Goal: Complete application form: Complete application form

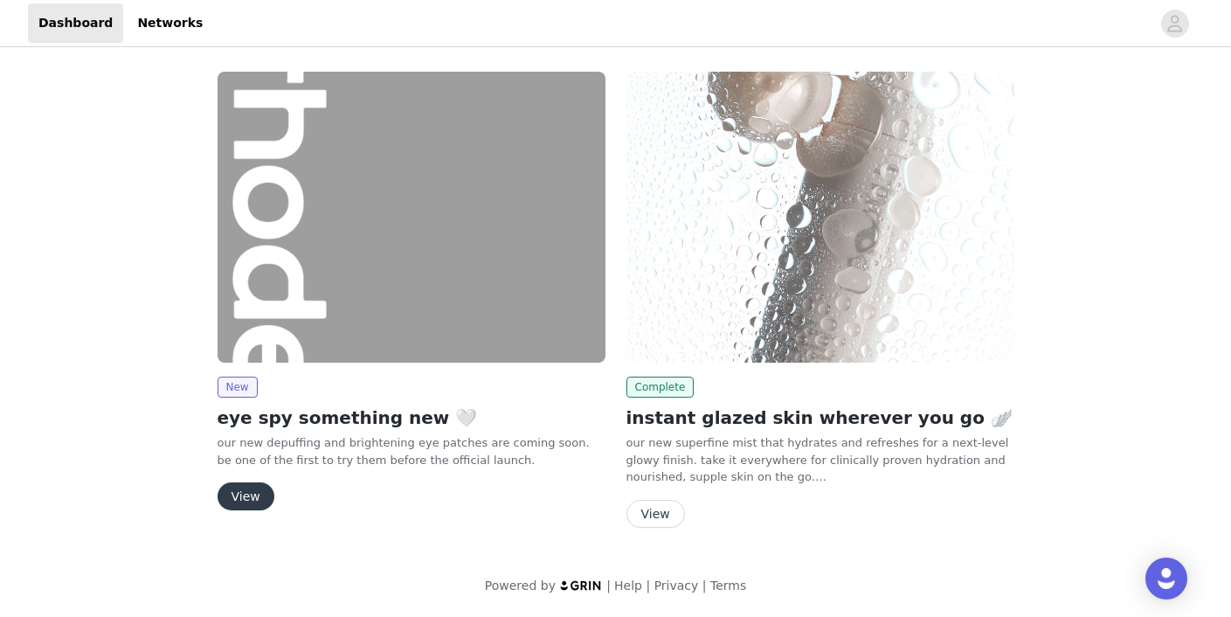
click at [241, 497] on button "View" at bounding box center [245, 496] width 57 height 28
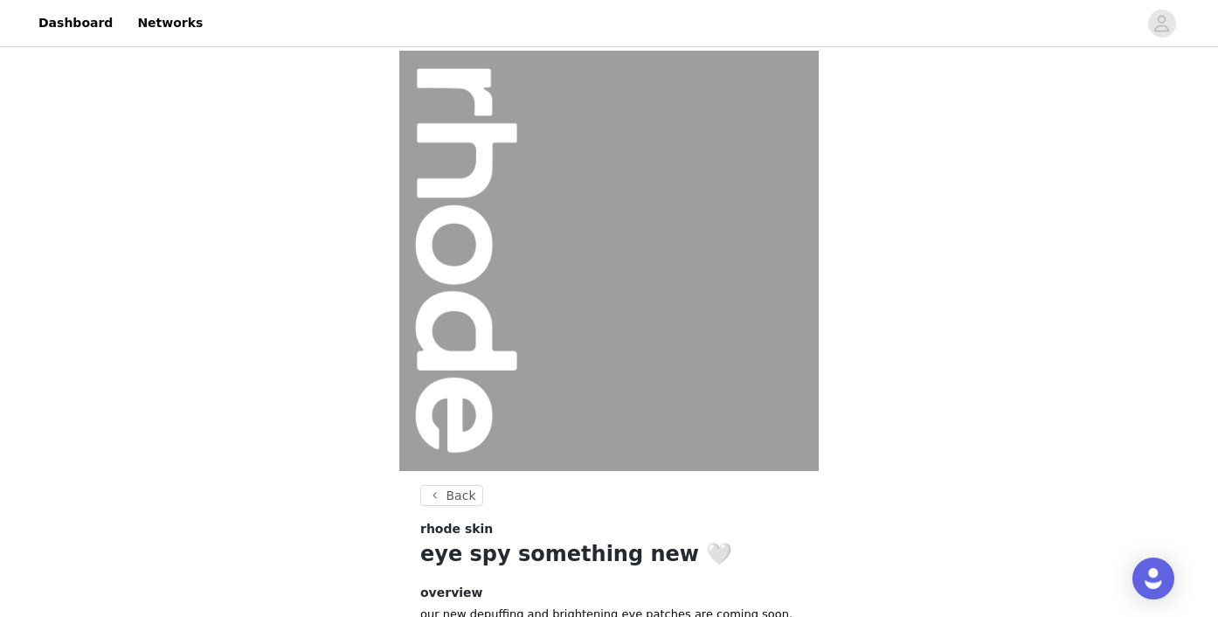
scroll to position [194, 0]
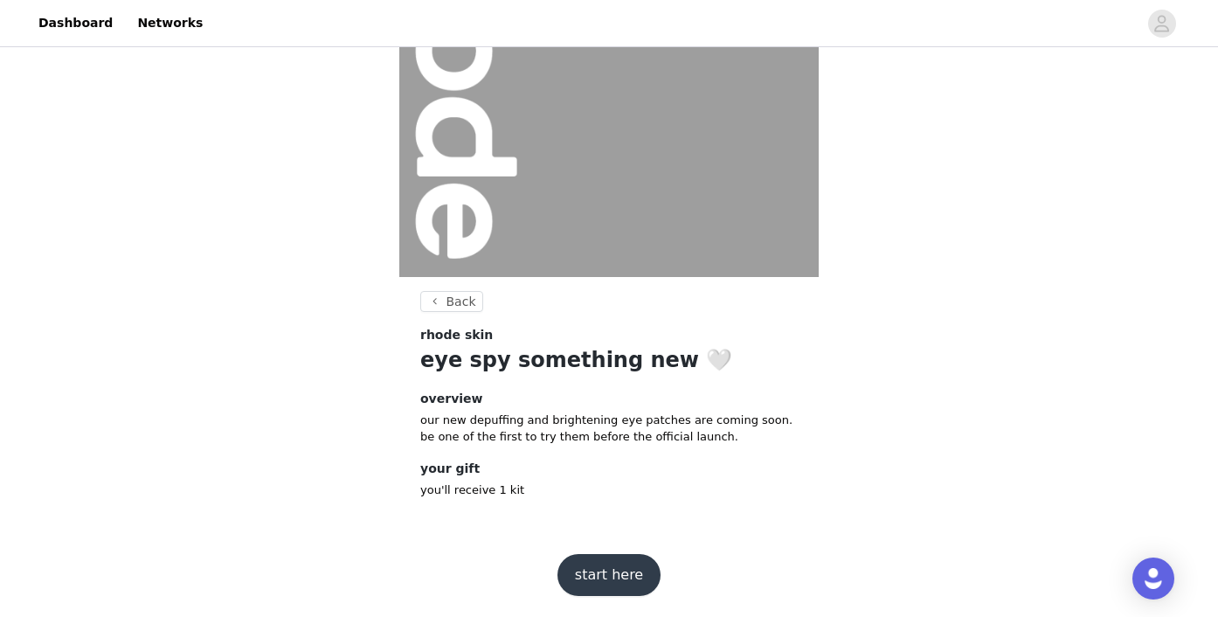
click at [616, 579] on button "start here" at bounding box center [608, 575] width 103 height 42
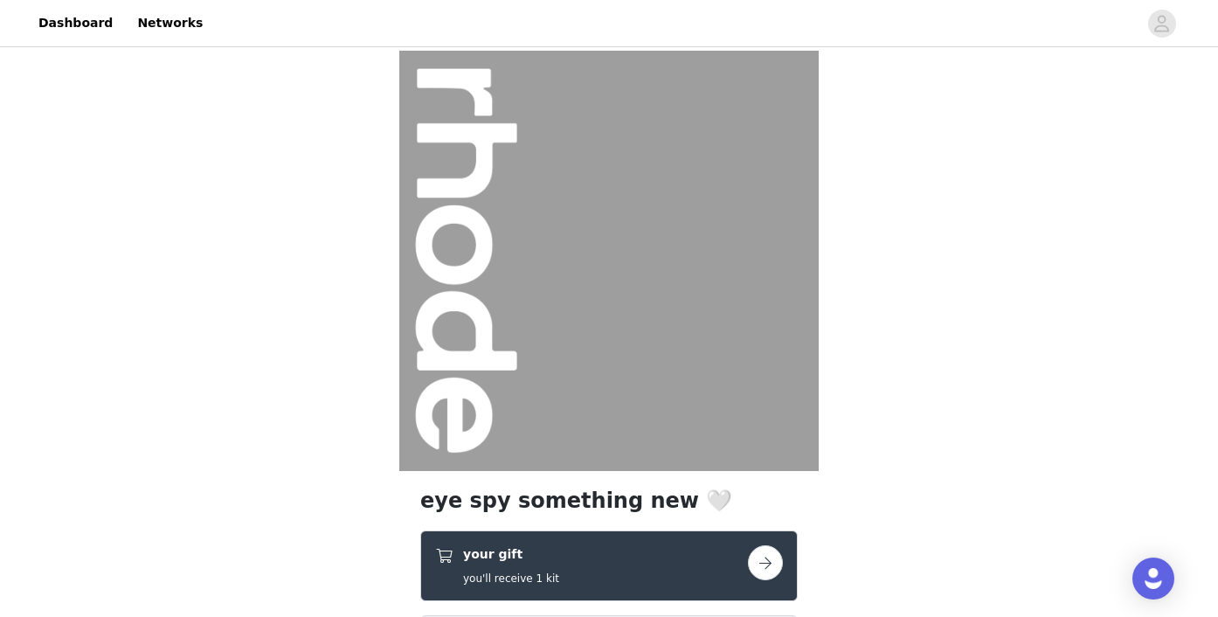
scroll to position [351, 0]
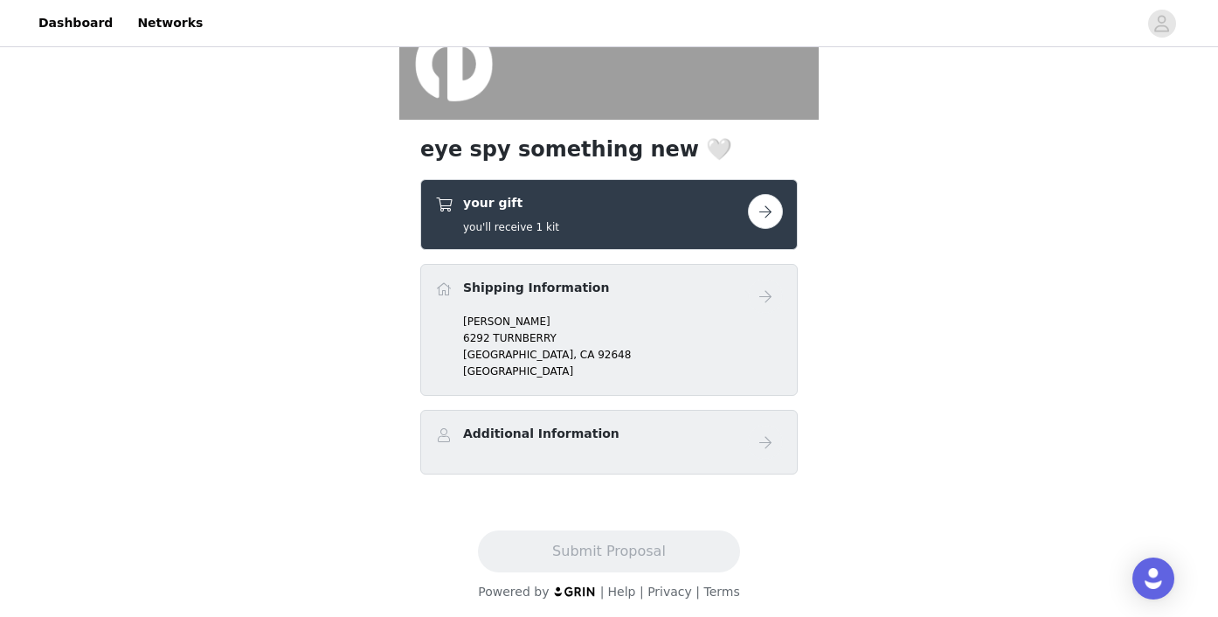
click at [770, 205] on button "button" at bounding box center [765, 211] width 35 height 35
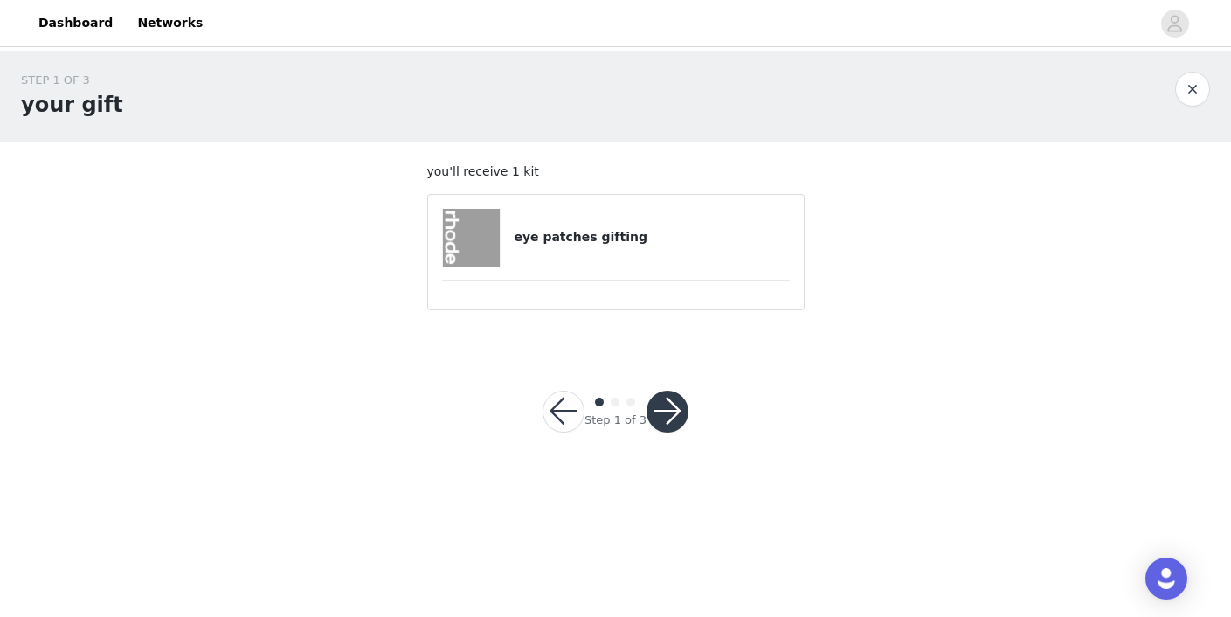
click at [643, 239] on h4 "eye patches gifting" at bounding box center [651, 237] width 275 height 18
click at [568, 237] on h4 "eye patches gifting" at bounding box center [651, 237] width 275 height 18
click at [456, 238] on img at bounding box center [472, 238] width 58 height 58
click at [646, 404] on button "button" at bounding box center [667, 411] width 42 height 42
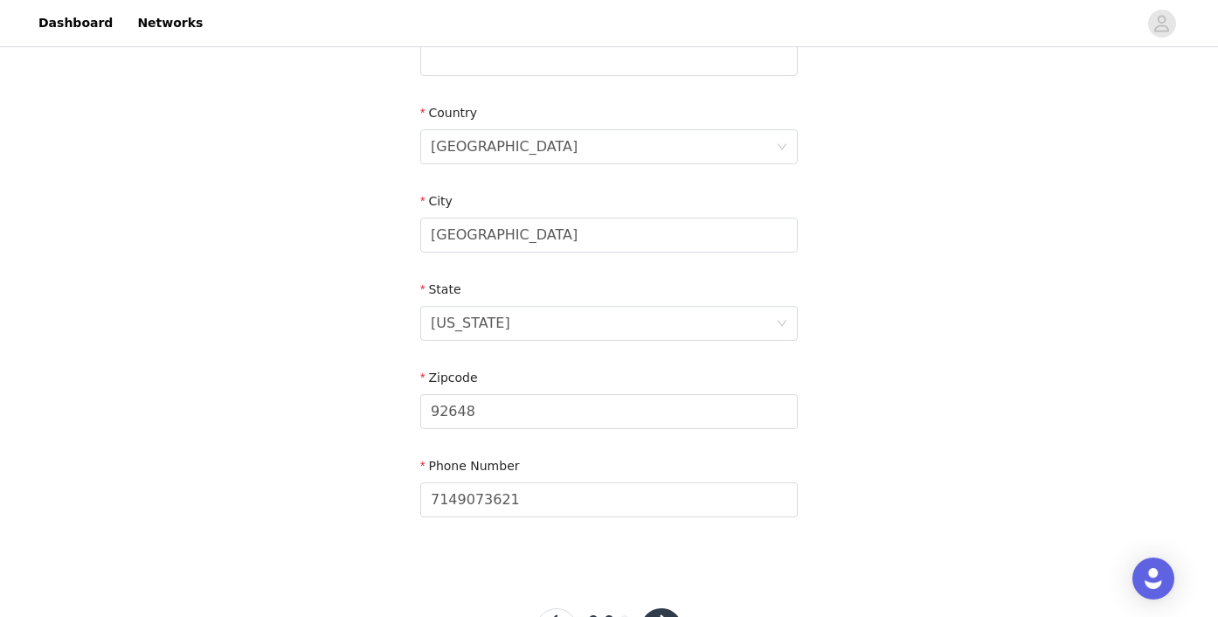
scroll to position [574, 0]
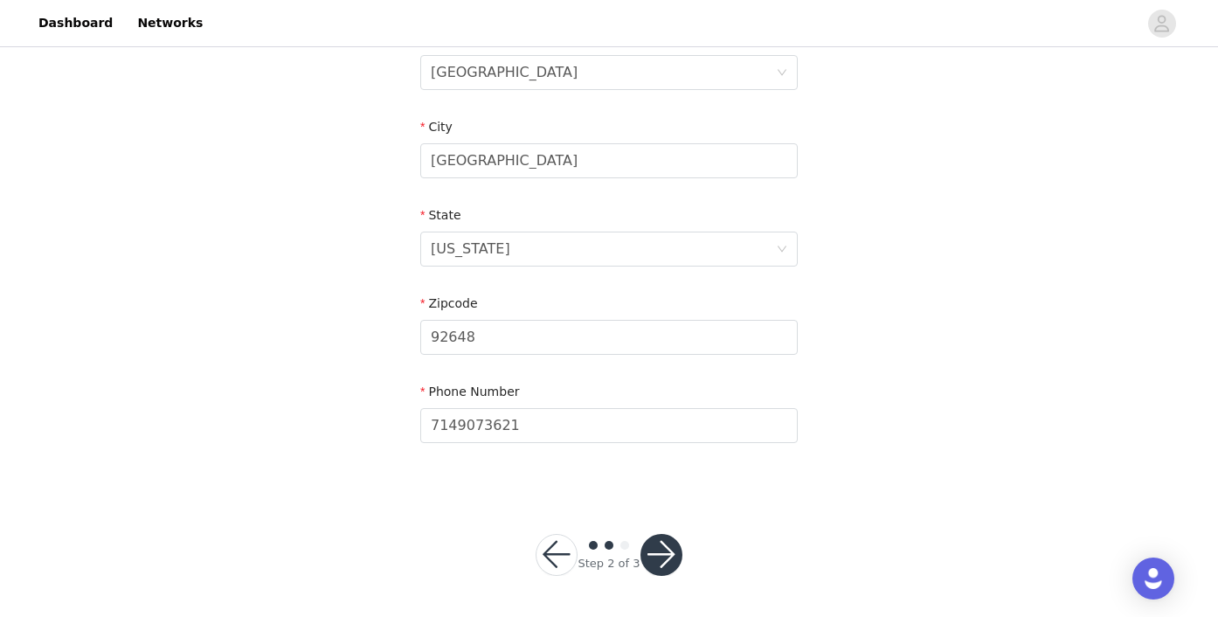
click at [662, 556] on button "button" at bounding box center [661, 555] width 42 height 42
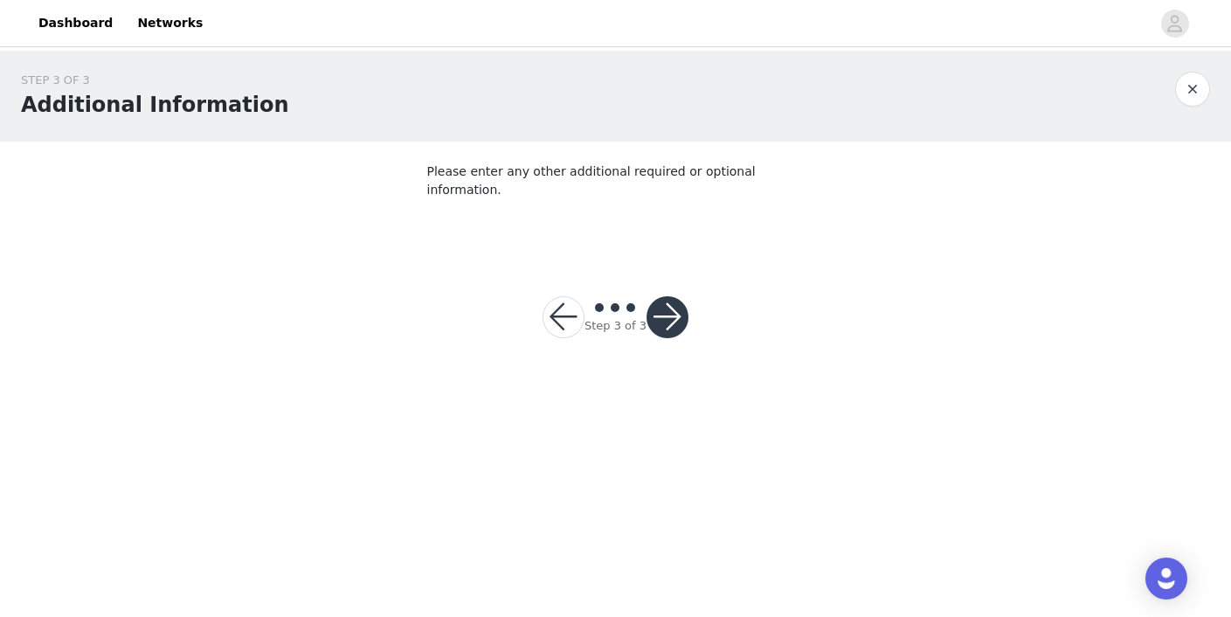
click at [672, 296] on button "button" at bounding box center [667, 317] width 42 height 42
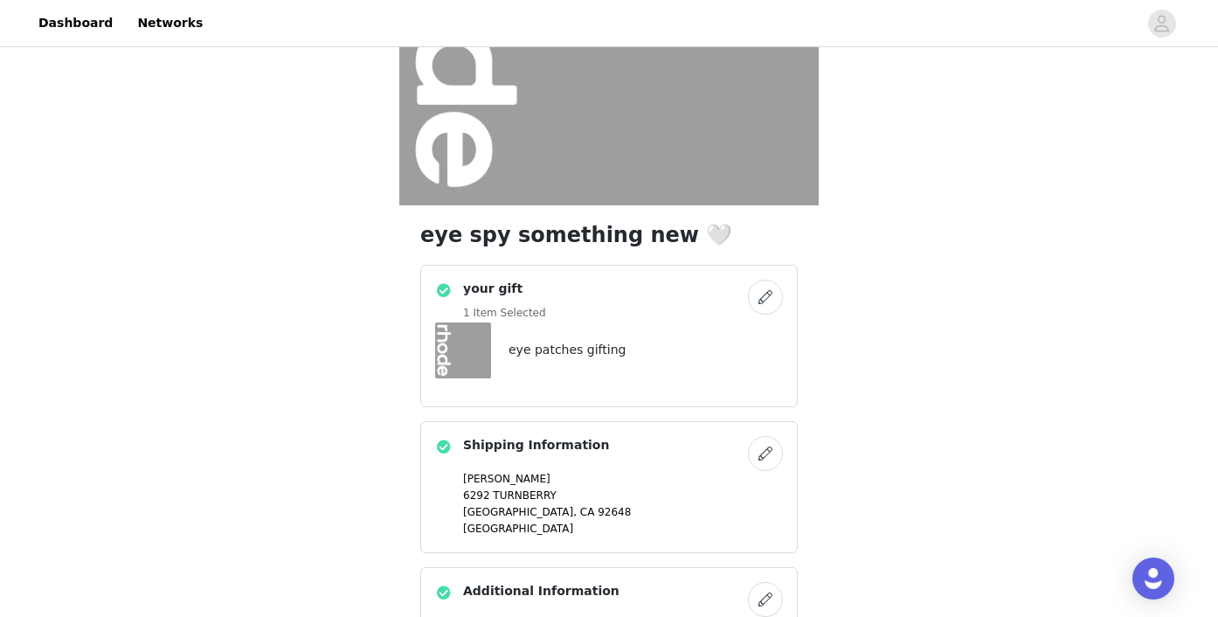
scroll to position [427, 0]
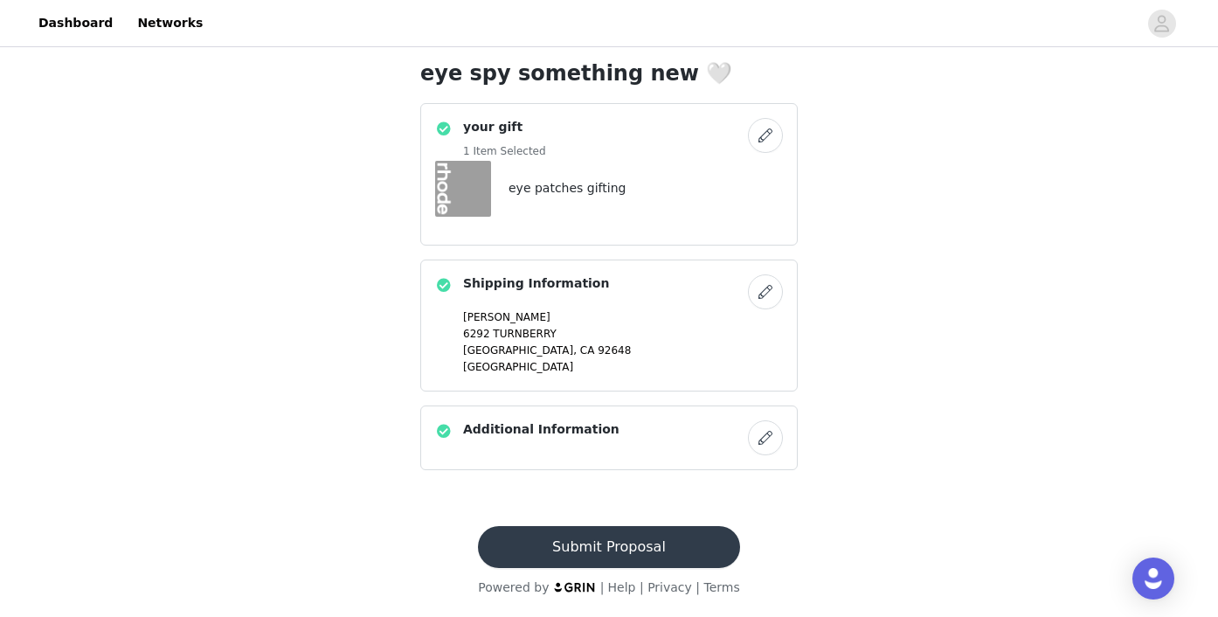
click at [611, 541] on button "Submit Proposal" at bounding box center [608, 547] width 261 height 42
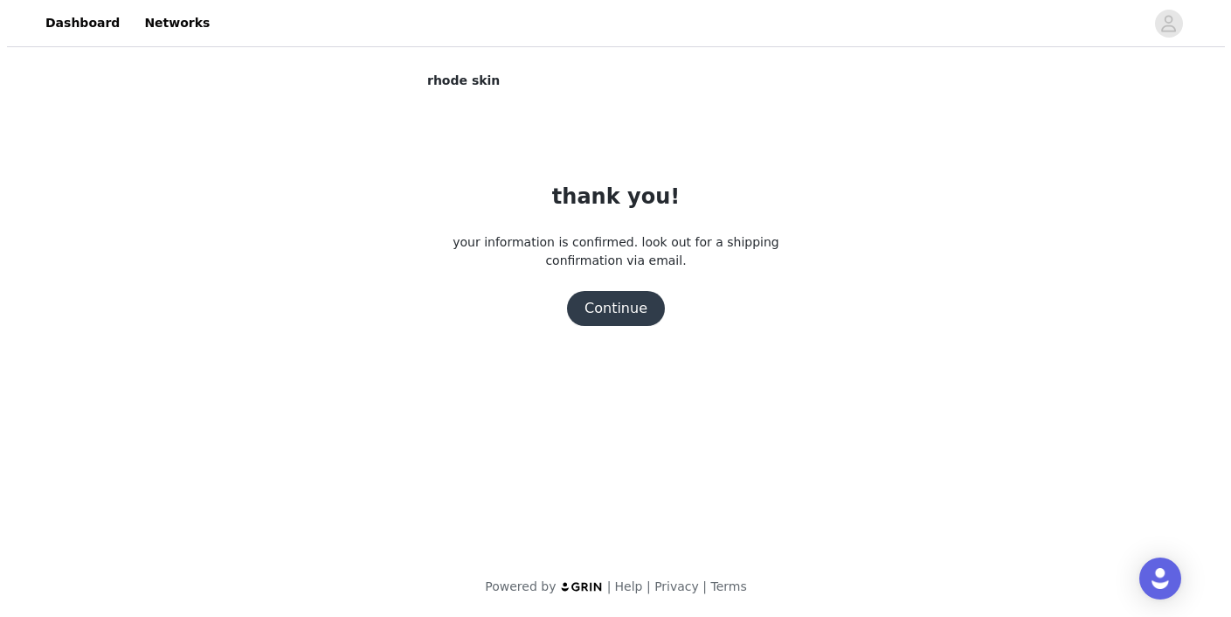
scroll to position [0, 0]
